Goal: Information Seeking & Learning: Learn about a topic

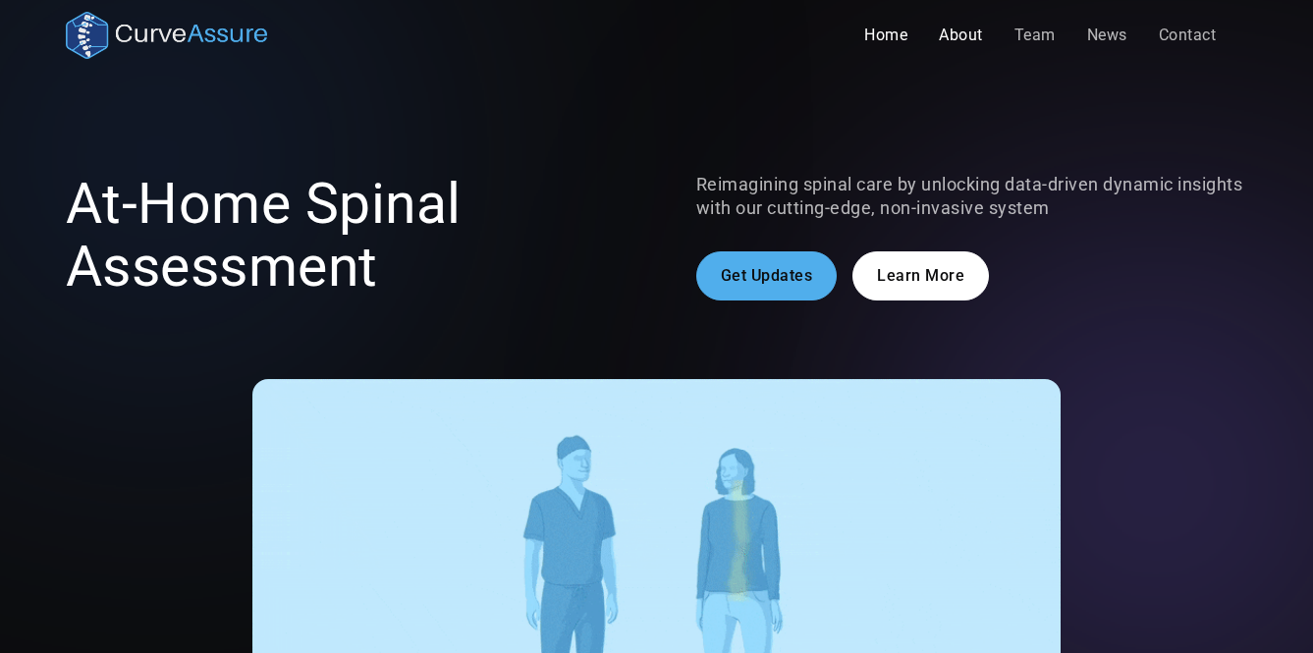
click at [962, 32] on link "About" at bounding box center [961, 35] width 76 height 39
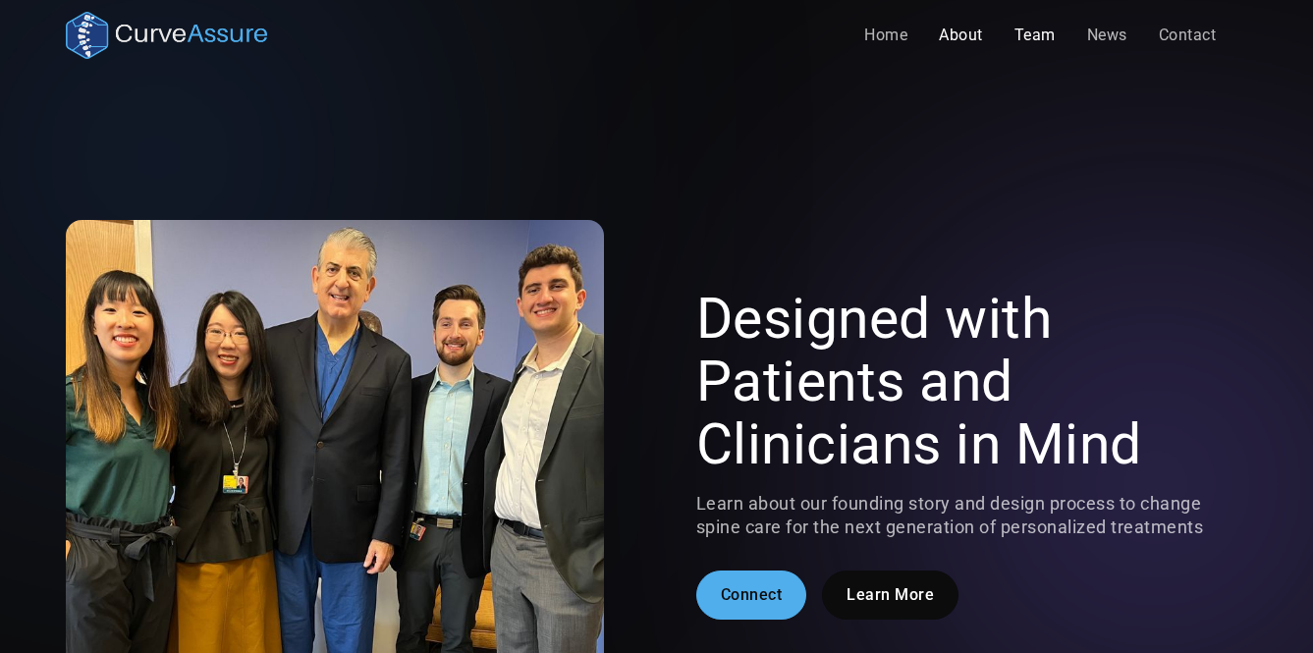
click at [1048, 32] on link "Team" at bounding box center [1035, 35] width 73 height 39
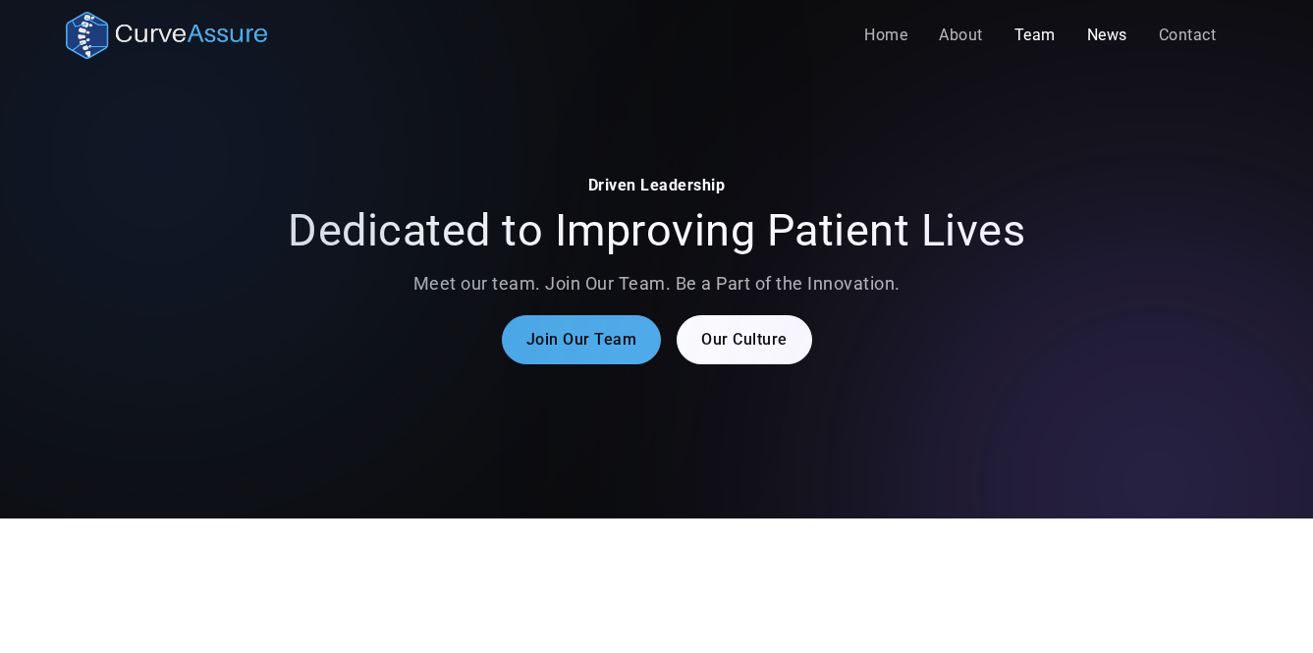
click at [1113, 36] on link "News" at bounding box center [1107, 35] width 72 height 39
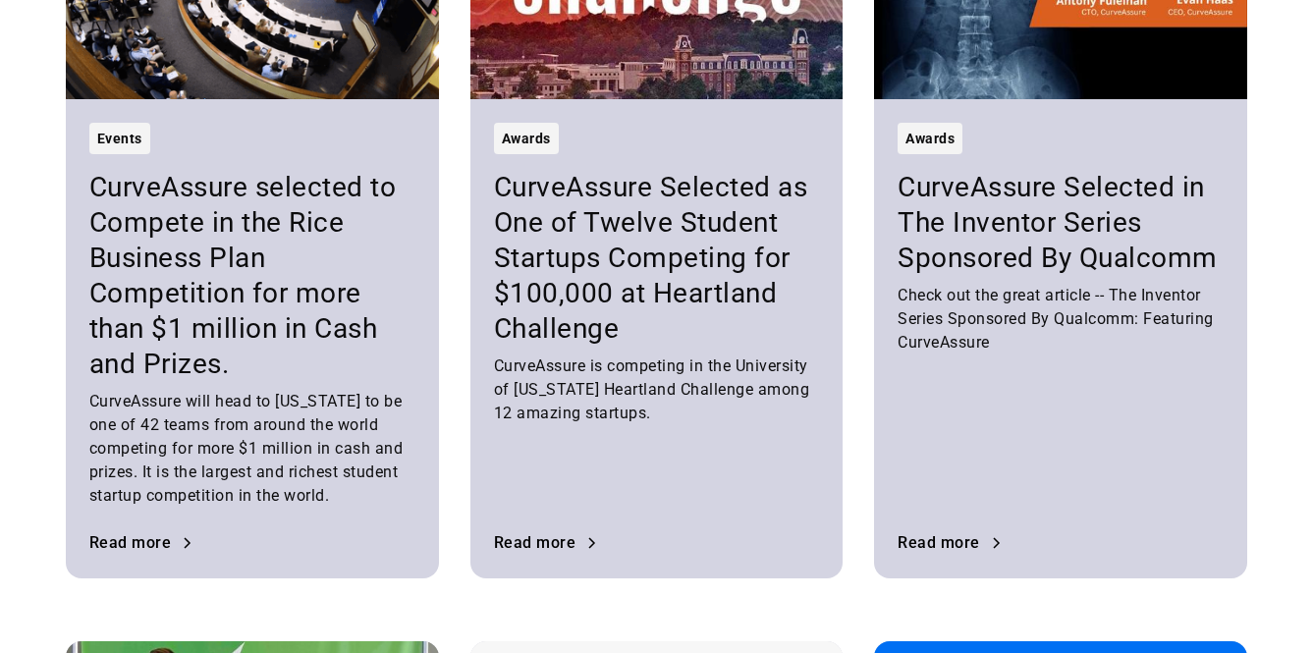
scroll to position [797, 0]
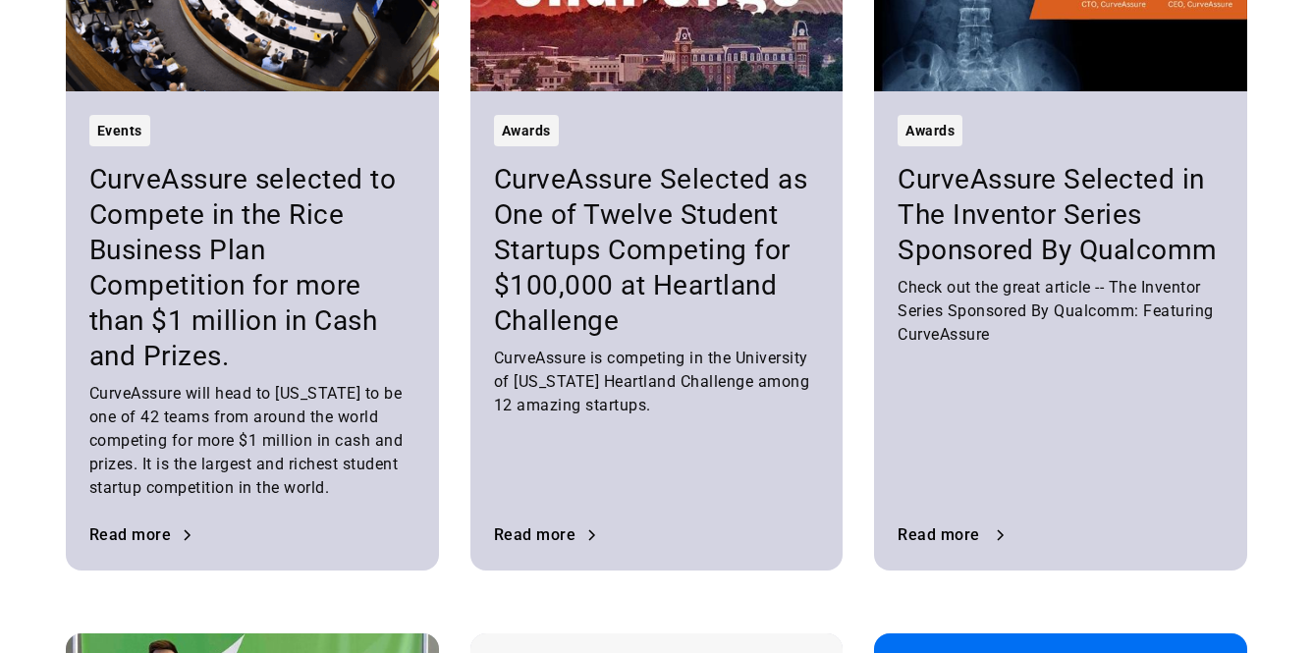
click at [960, 527] on div "Read more" at bounding box center [938, 535] width 82 height 16
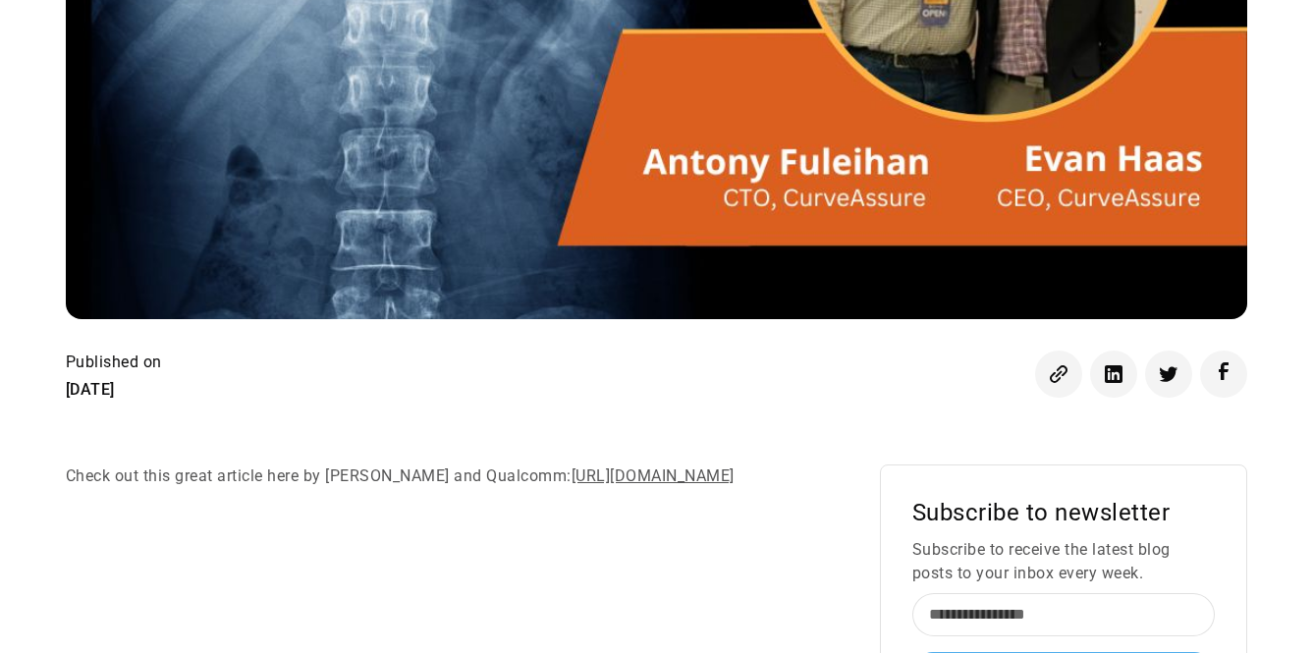
scroll to position [595, 0]
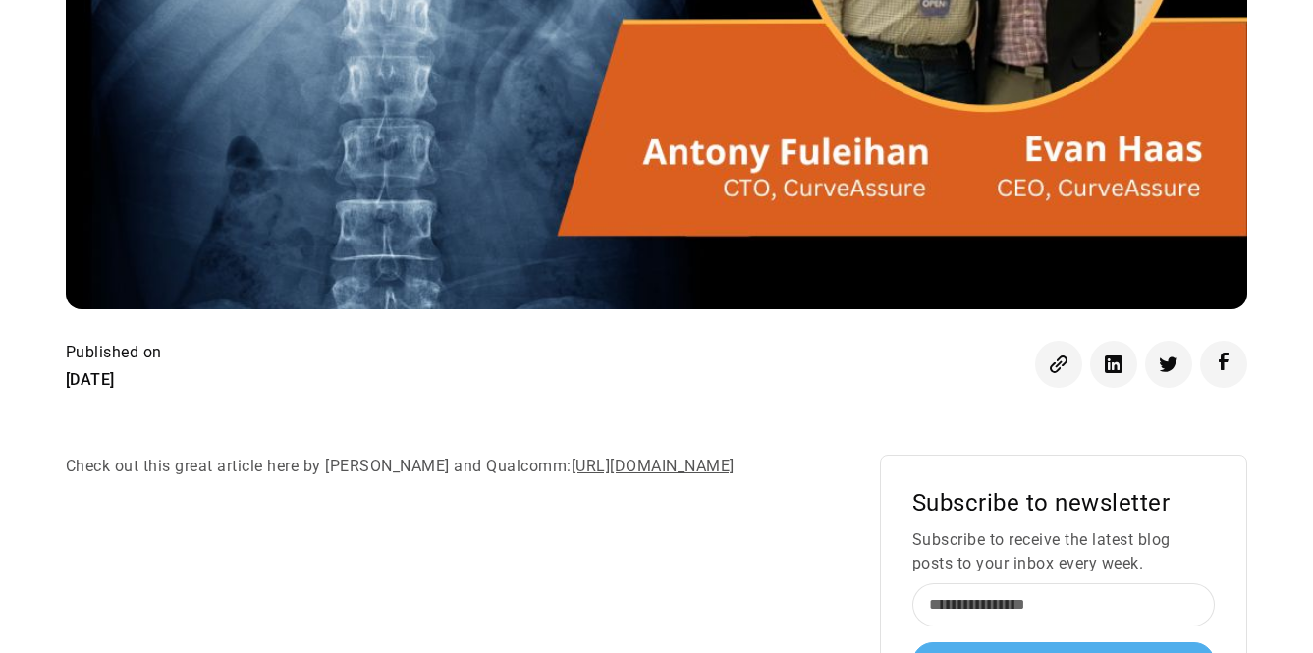
click at [619, 397] on div "All Posts Awards CurveAssure Selected in The Inventor Series Sponsored By [PERS…" at bounding box center [656, 170] width 1181 height 1389
click at [571, 475] on link "[URL][DOMAIN_NAME]" at bounding box center [652, 466] width 163 height 19
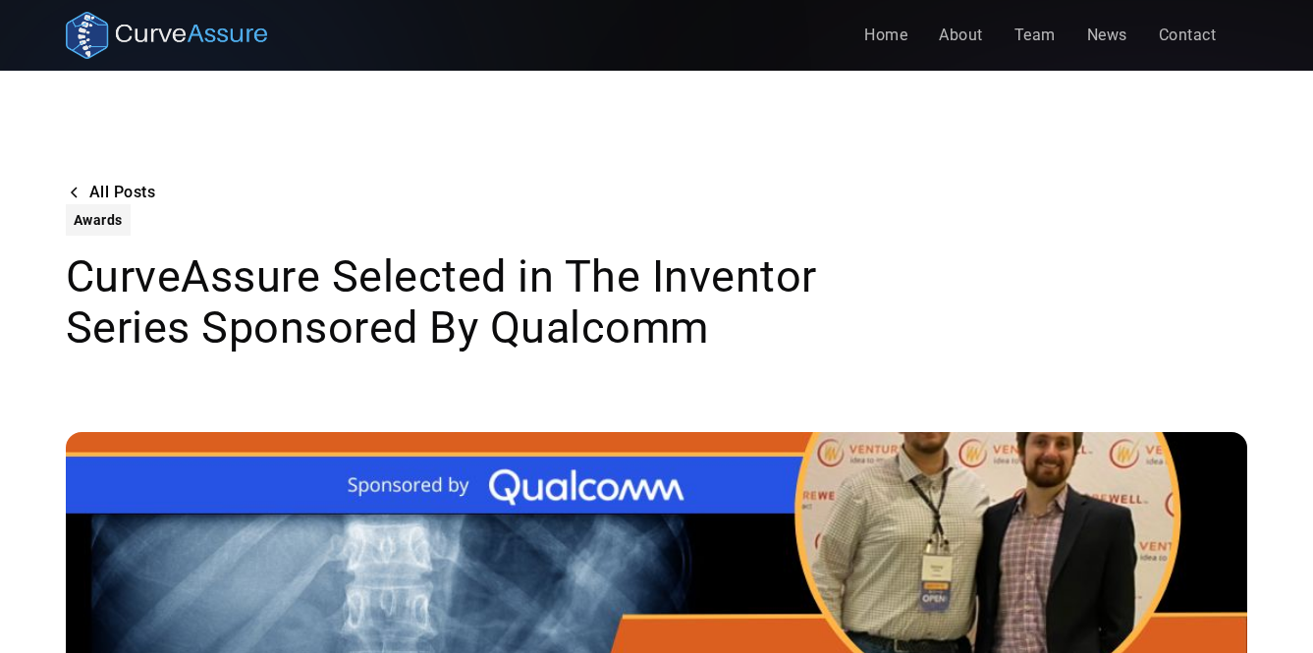
scroll to position [595, 0]
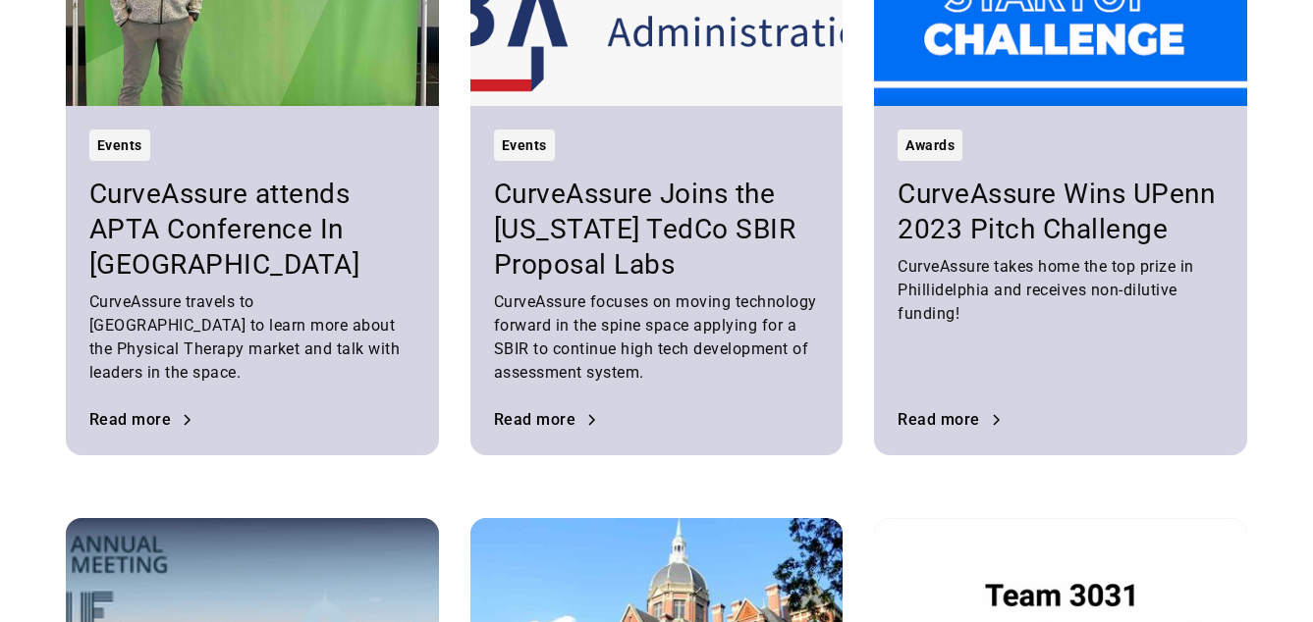
scroll to position [2145, 0]
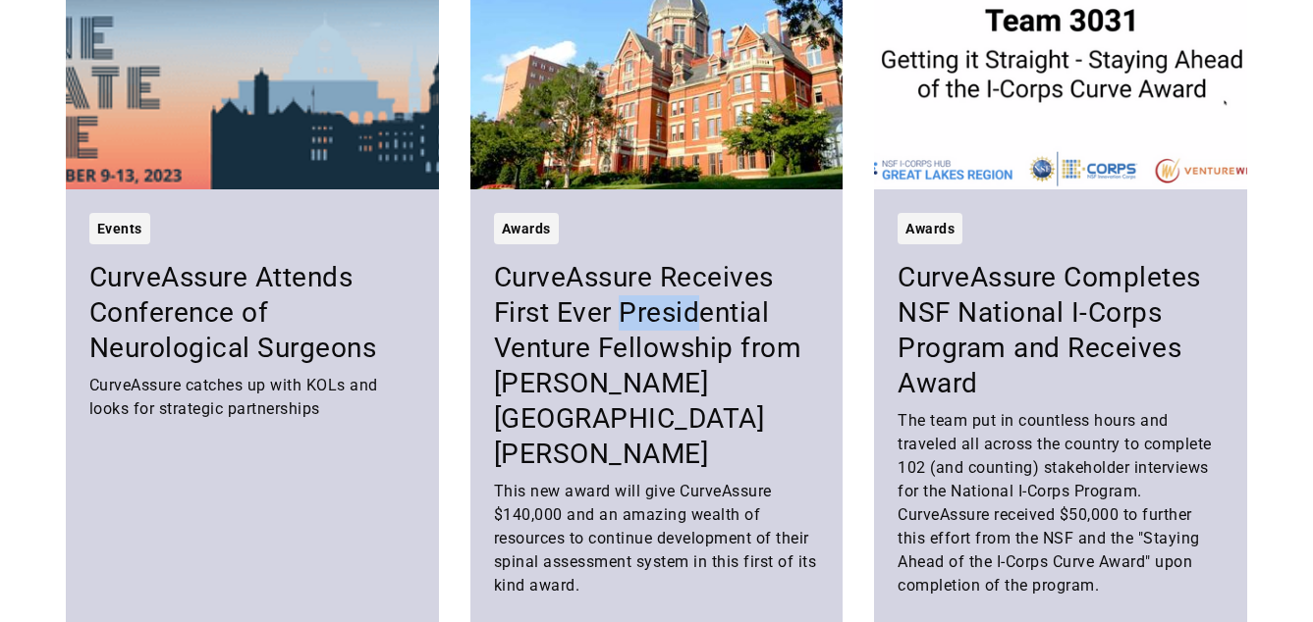
click at [597, 333] on h3 "CurveAssure Receives First Ever Presidential Venture Fellowship from [PERSON_NA…" at bounding box center [657, 366] width 326 height 212
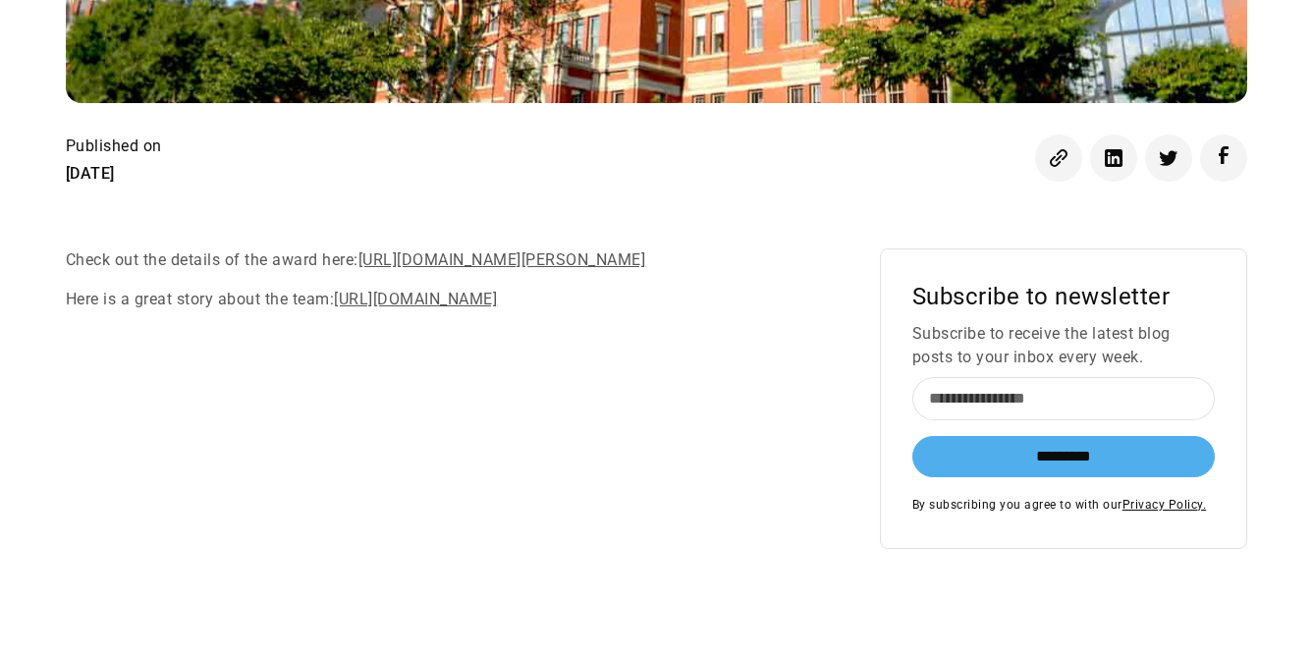
scroll to position [968, 0]
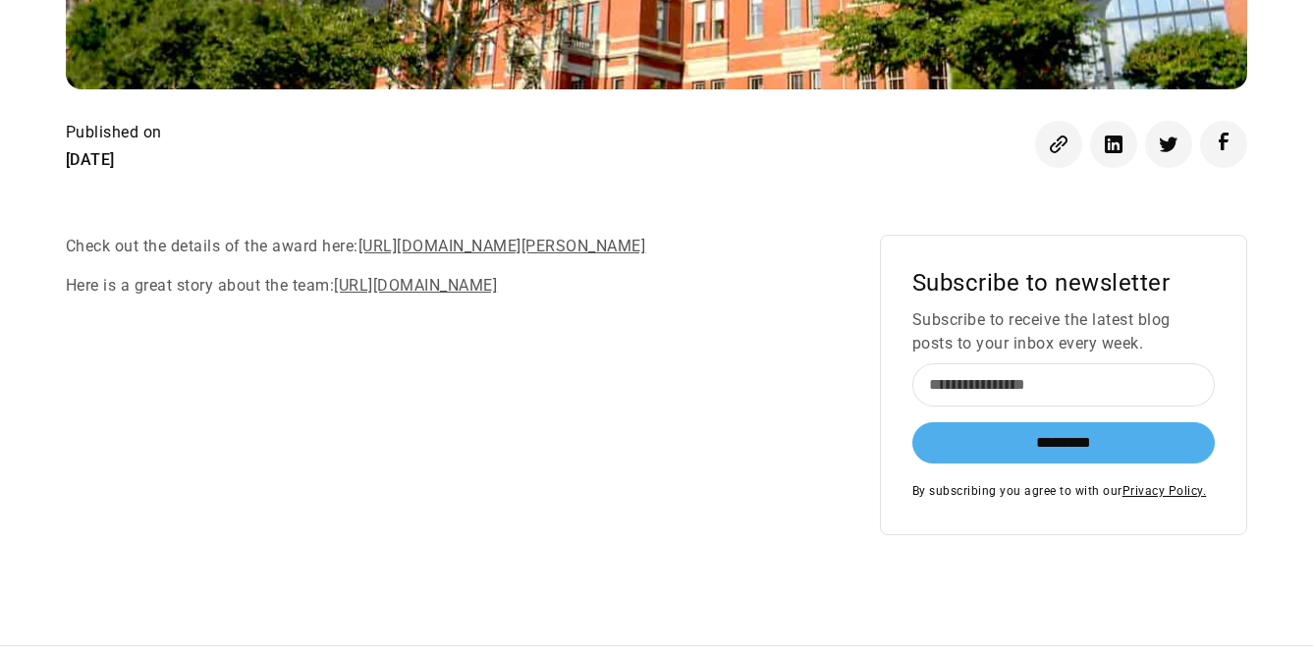
click at [441, 237] on link "[URL][DOMAIN_NAME][PERSON_NAME]" at bounding box center [502, 246] width 288 height 19
